Goal: Information Seeking & Learning: Learn about a topic

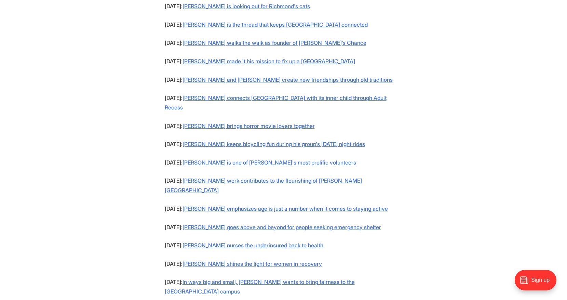
scroll to position [642, 0]
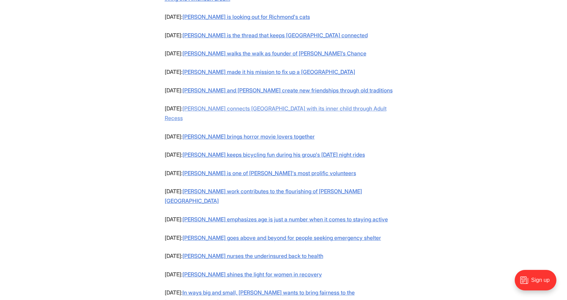
click at [240, 105] on link "Ally Fisher connects Richmond with its inner child through Adult Recess" at bounding box center [276, 113] width 222 height 16
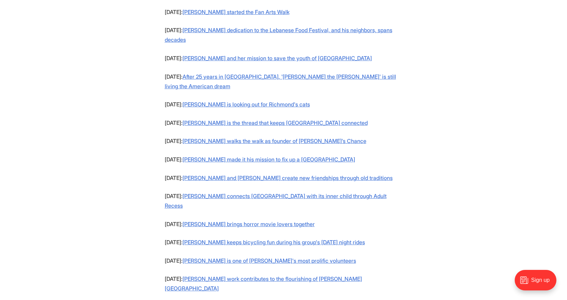
scroll to position [475, 0]
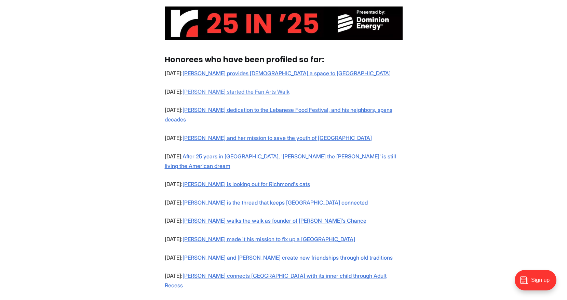
click at [234, 92] on link "Sally Holzgrefe started the Fan Arts Walk" at bounding box center [236, 91] width 107 height 7
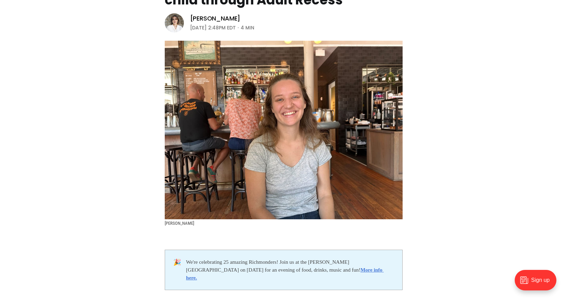
scroll to position [292, 0]
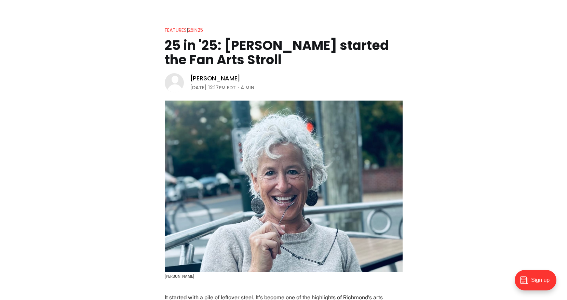
scroll to position [106, 0]
